Goal: Task Accomplishment & Management: Manage account settings

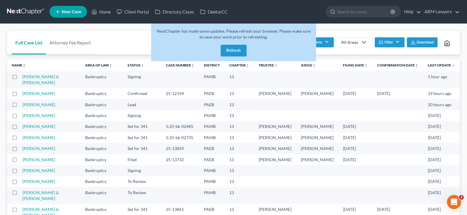
click at [242, 49] on button "Refresh" at bounding box center [234, 51] width 26 height 12
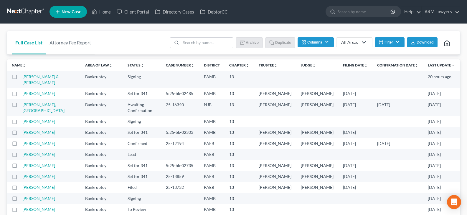
click at [396, 39] on button "Filter" at bounding box center [390, 42] width 30 height 10
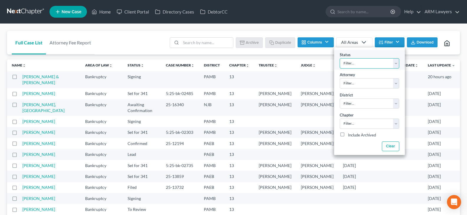
click at [383, 64] on select "Filter... Answer Due Awaiting Confirmation Awaiting Discharge Confirmed Could N…" at bounding box center [370, 63] width 60 height 10
select select "1"
click at [383, 64] on select "Filter... Answer Due Awaiting Confirmation Awaiting Discharge Confirmed Could N…" at bounding box center [370, 63] width 60 height 10
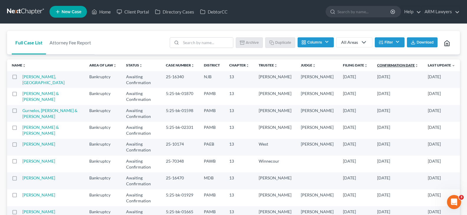
click at [402, 67] on link "Confirmation Date unfold_more expand_more expand_less" at bounding box center [397, 65] width 41 height 4
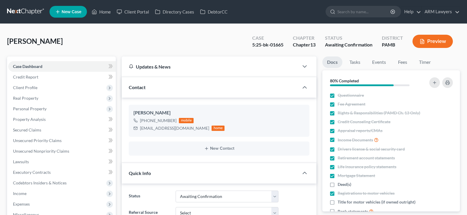
select select "1"
click at [44, 83] on span "Client Profile" at bounding box center [62, 88] width 108 height 11
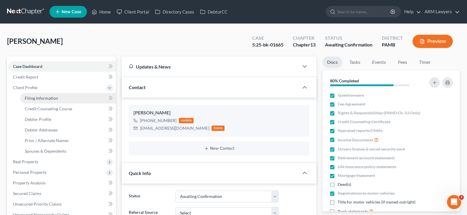
click at [55, 97] on span "Filing Information" at bounding box center [41, 98] width 33 height 5
select select "1"
select select "0"
select select "3"
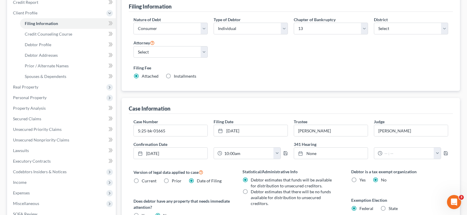
scroll to position [88, 0]
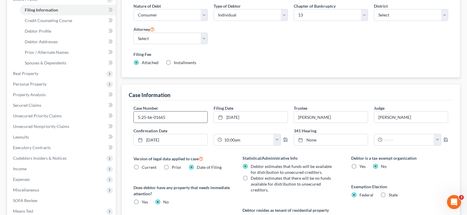
click at [187, 117] on input "5:25-bk-01665" at bounding box center [171, 117] width 74 height 11
click at [183, 138] on link "10/2/2025" at bounding box center [171, 139] width 74 height 11
click at [287, 141] on icon "button" at bounding box center [285, 140] width 5 height 5
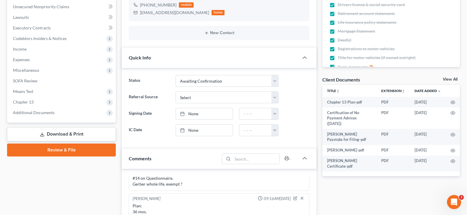
scroll to position [147, 0]
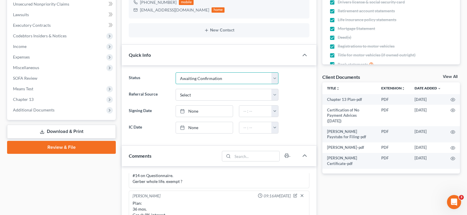
click at [190, 77] on select "Answer Due Awaiting Confirmation Awaiting Discharge Confirmed Could Not Contact…" at bounding box center [227, 79] width 103 height 12
select select "3"
click at [190, 77] on select "Answer Due Awaiting Confirmation Awaiting Discharge Confirmed Could Not Contact…" at bounding box center [227, 79] width 103 height 12
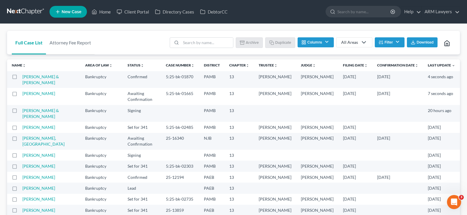
click at [393, 63] on th "Confirmation Date unfold_more expand_more expand_less" at bounding box center [398, 66] width 51 height 12
click at [396, 65] on link "Confirmation Date unfold_more expand_more expand_less" at bounding box center [397, 65] width 41 height 4
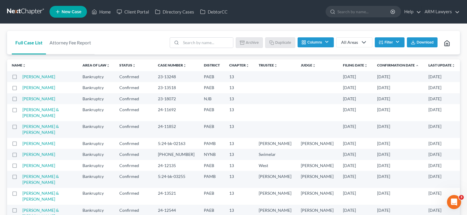
click at [403, 36] on ul "Batch Download Archive Un-archive Duplicate Columns Attorney Case Number Area O…" at bounding box center [312, 43] width 287 height 14
click at [392, 40] on button "Filter" at bounding box center [390, 42] width 30 height 10
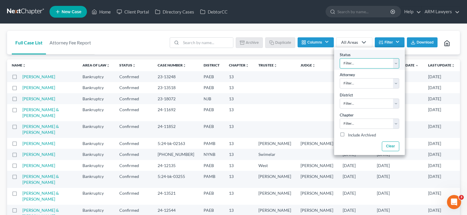
click at [373, 60] on select "Filter... Answer Due Awaiting Confirmation Awaiting Discharge Confirmed Could N…" at bounding box center [370, 63] width 60 height 10
select select "1"
click at [373, 60] on select "Filter... Answer Due Awaiting Confirmation Awaiting Discharge Confirmed Could N…" at bounding box center [370, 63] width 60 height 10
